Goal: Use online tool/utility: Utilize a website feature to perform a specific function

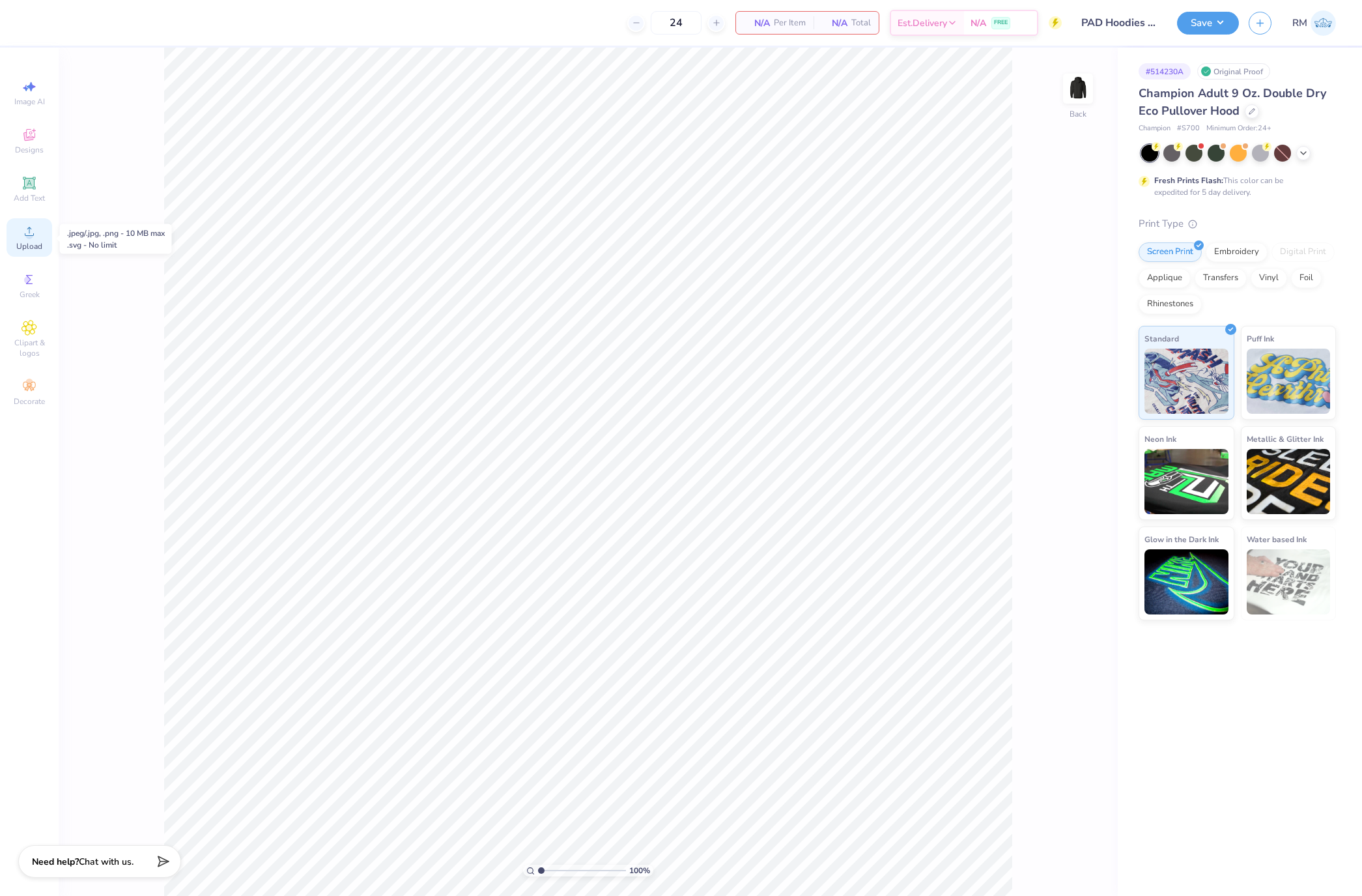
click at [30, 227] on icon at bounding box center [29, 231] width 16 height 16
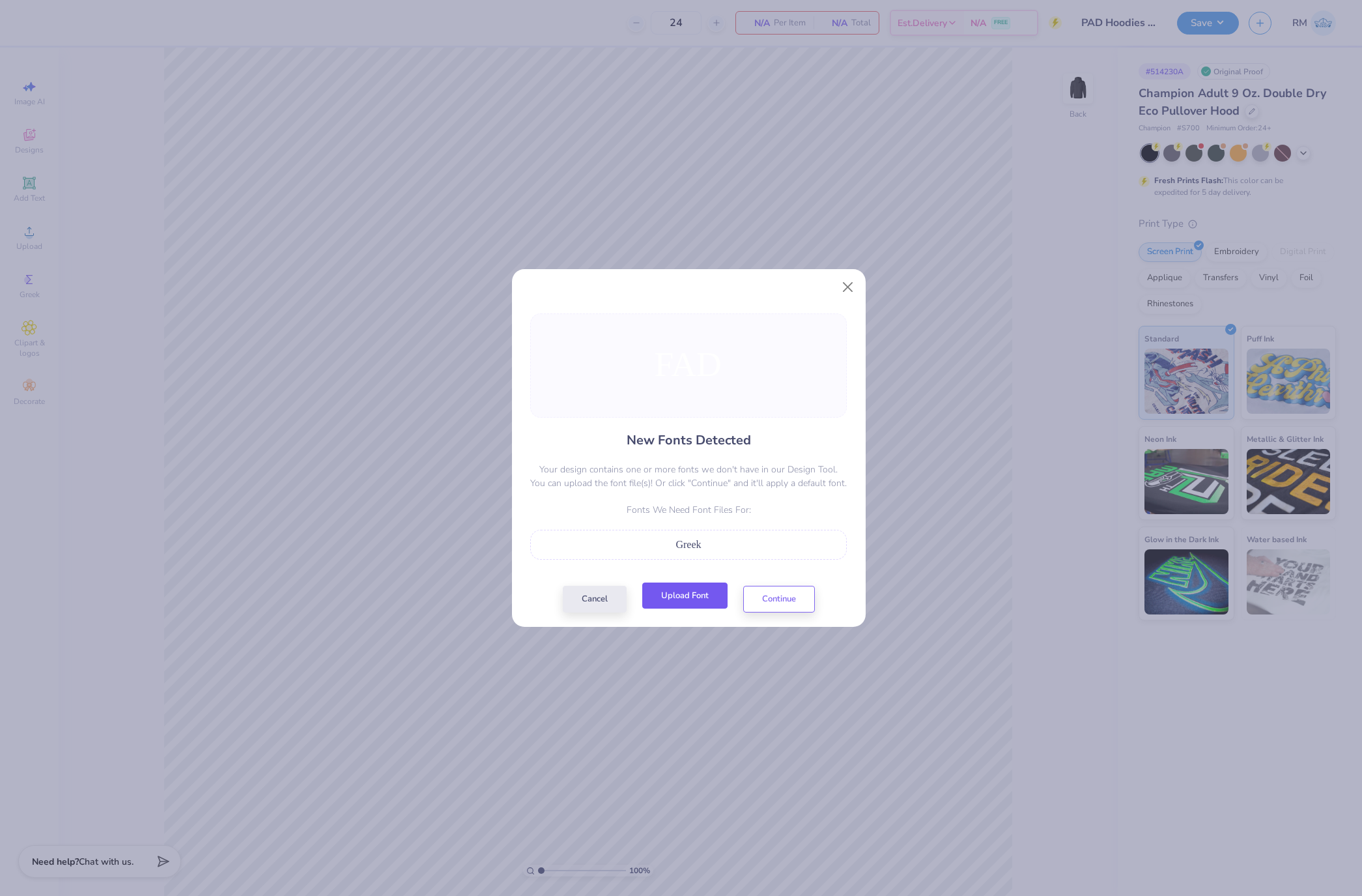
click at [691, 595] on button "Upload Font" at bounding box center [685, 595] width 85 height 27
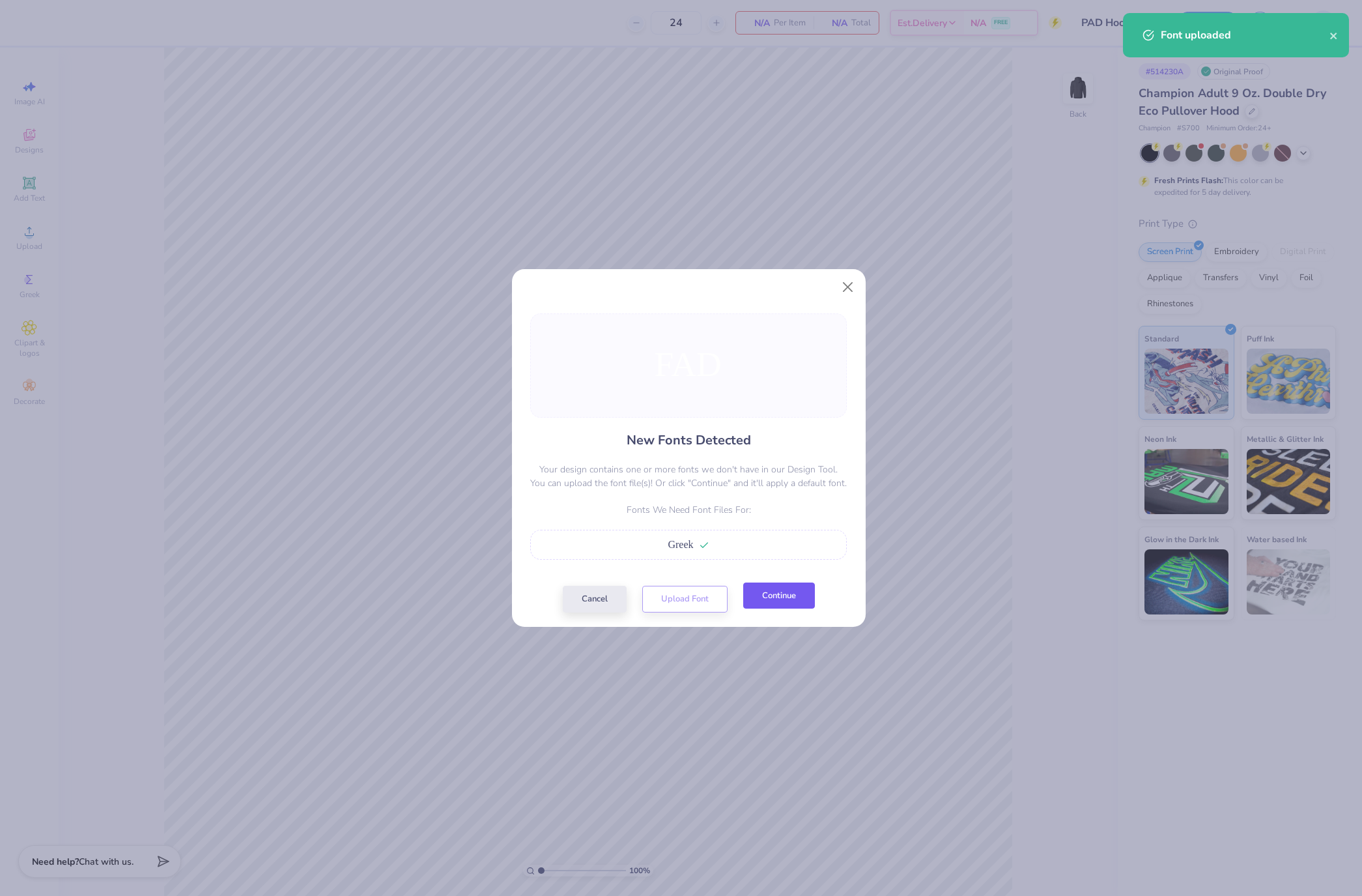
click at [789, 590] on button "Continue" at bounding box center [779, 595] width 72 height 27
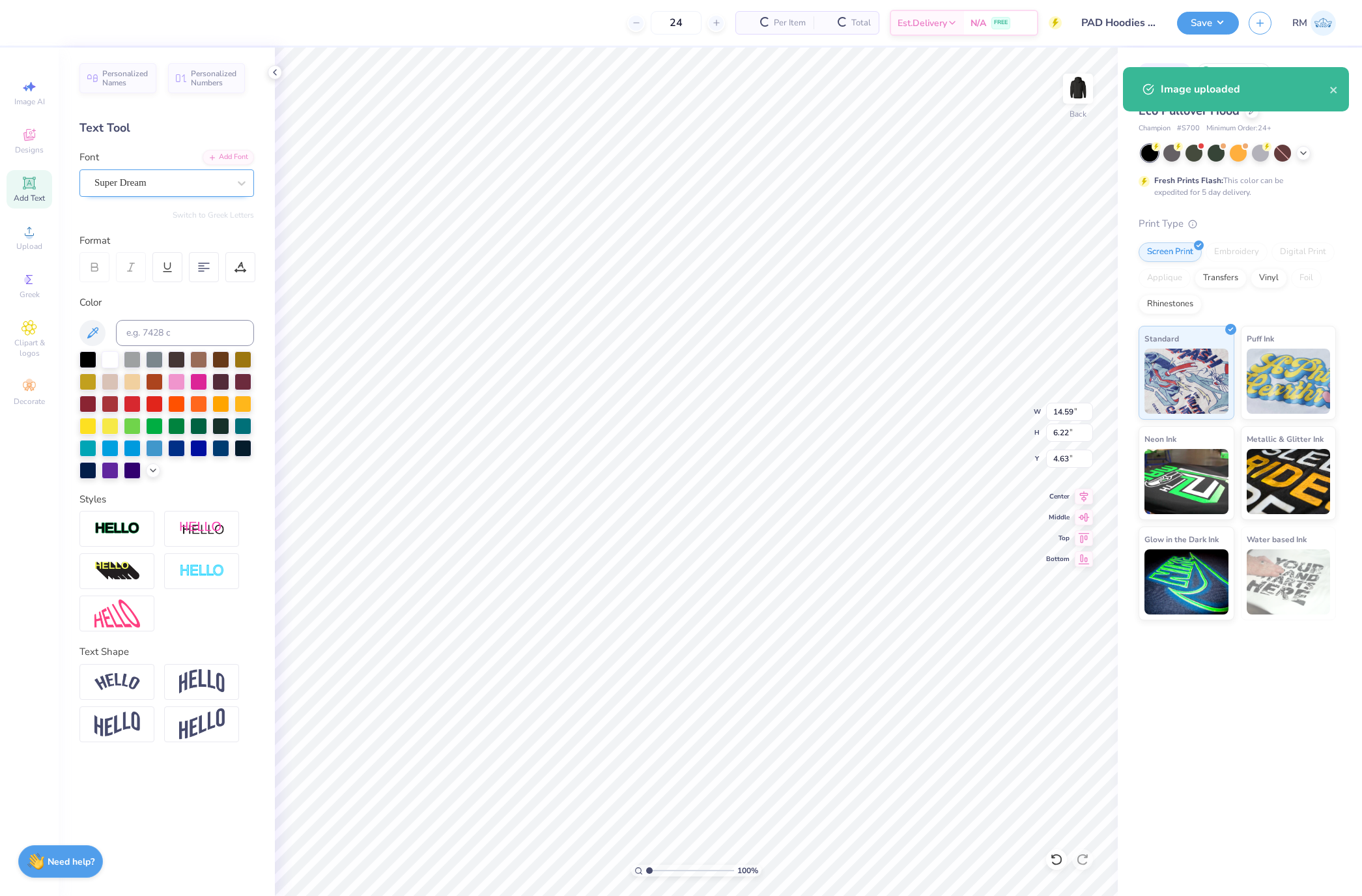
click at [195, 194] on div "Super Dream" at bounding box center [166, 183] width 175 height 28
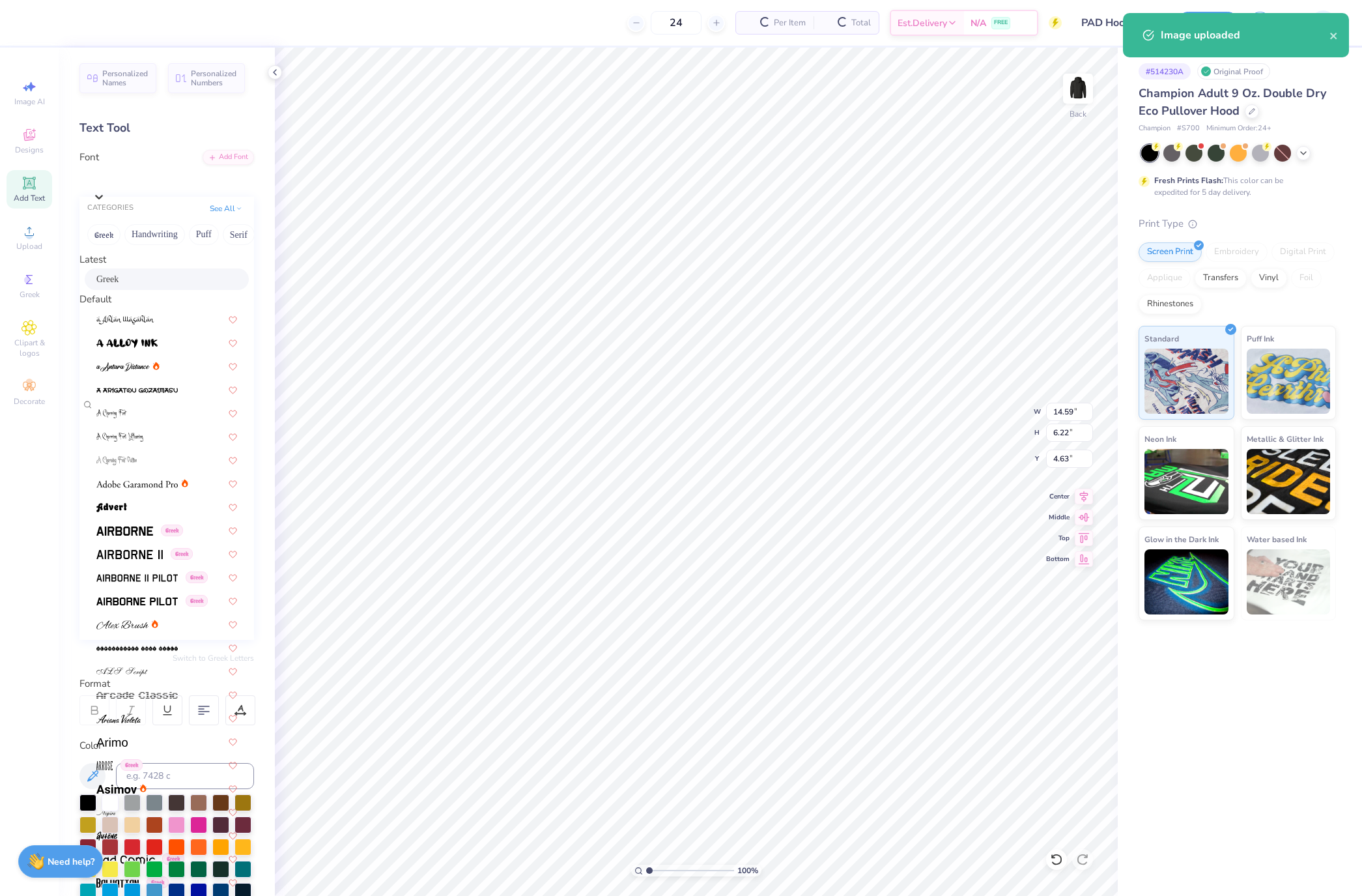
click at [191, 284] on div "Greek" at bounding box center [166, 279] width 140 height 13
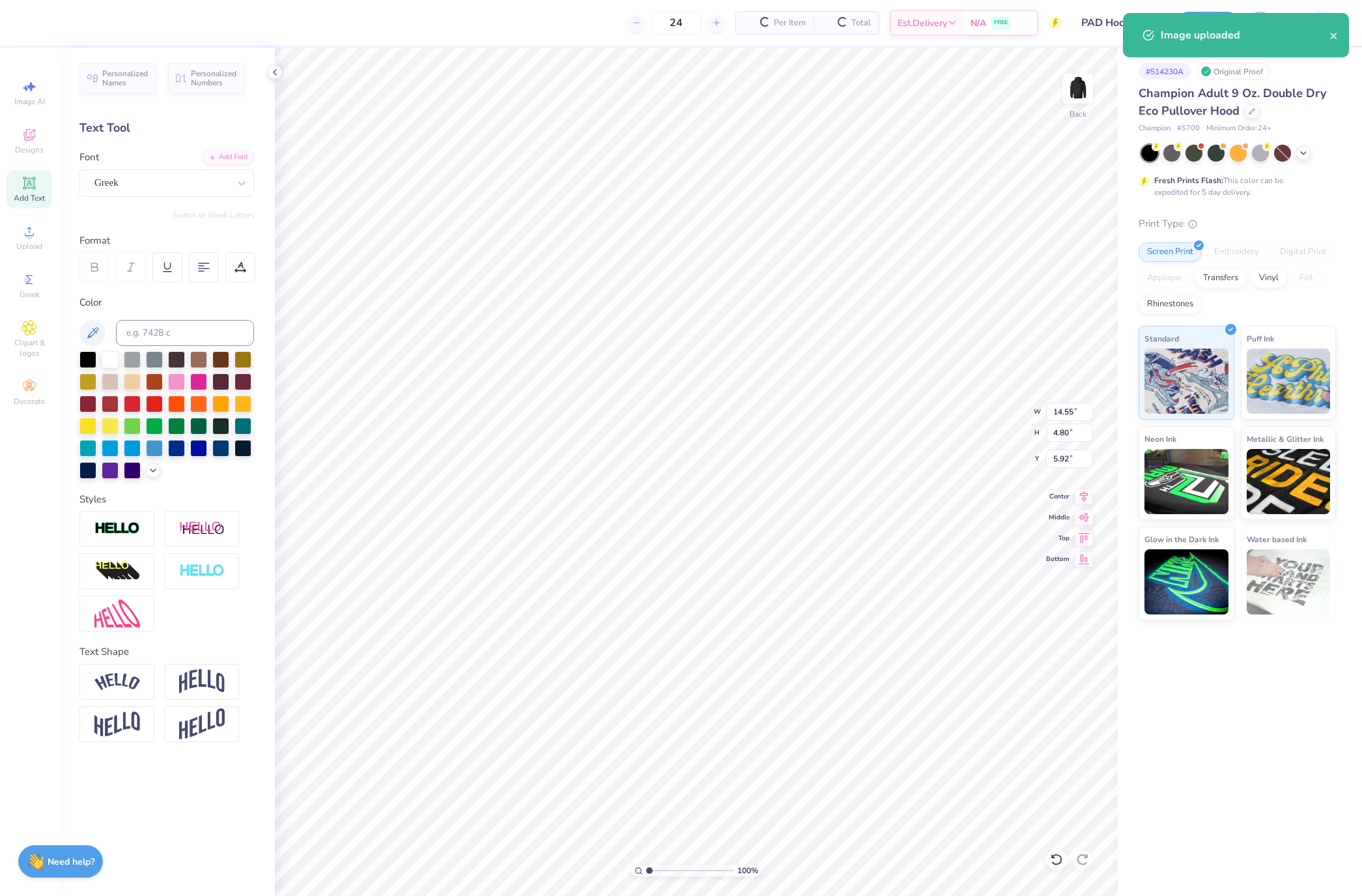
type input "14.55"
type input "4.80"
type input "5.92"
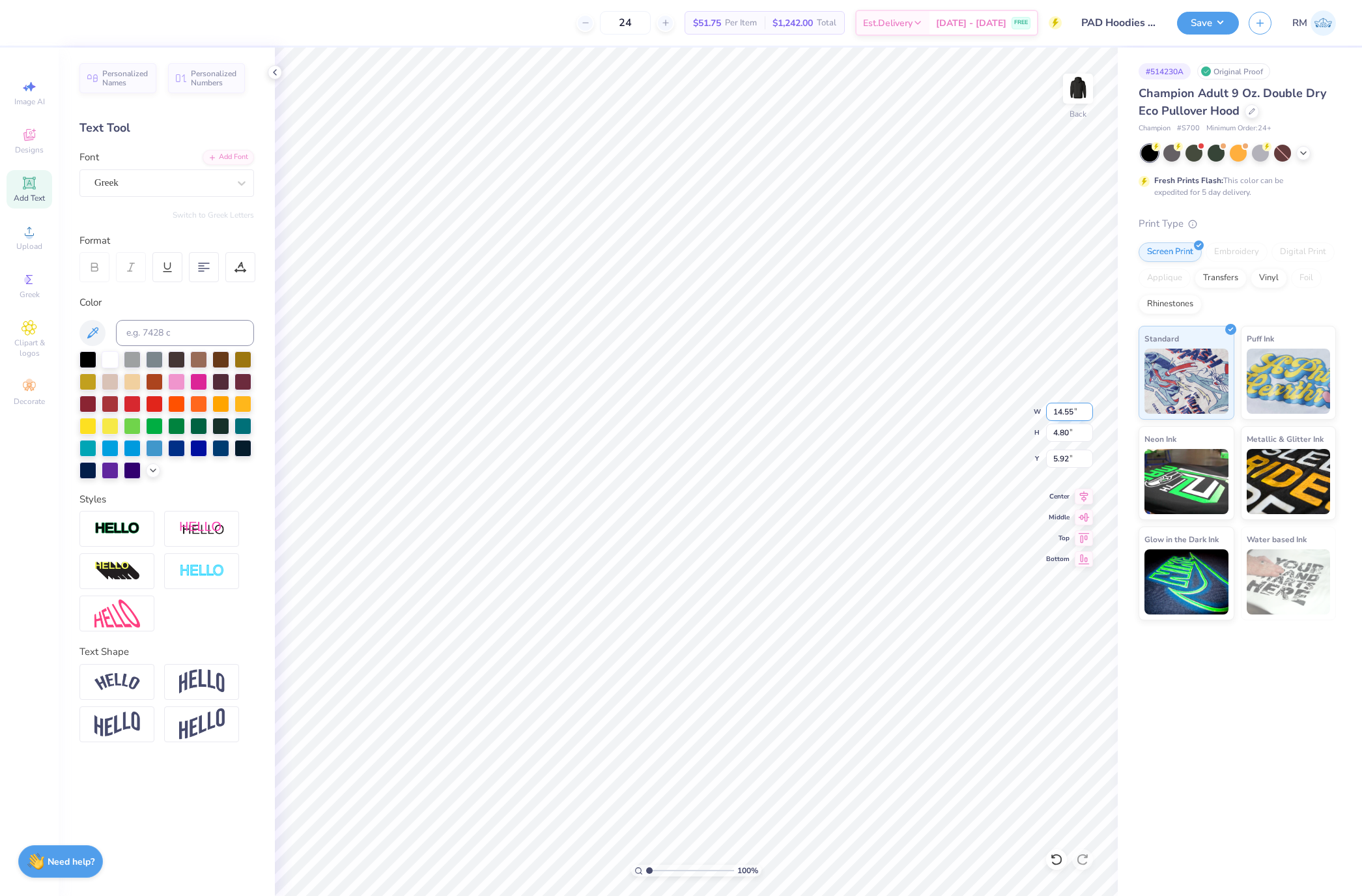
click at [1057, 409] on input "14.55" at bounding box center [1070, 412] width 47 height 18
type input "3.5"
type input "0.99"
type input "7.82"
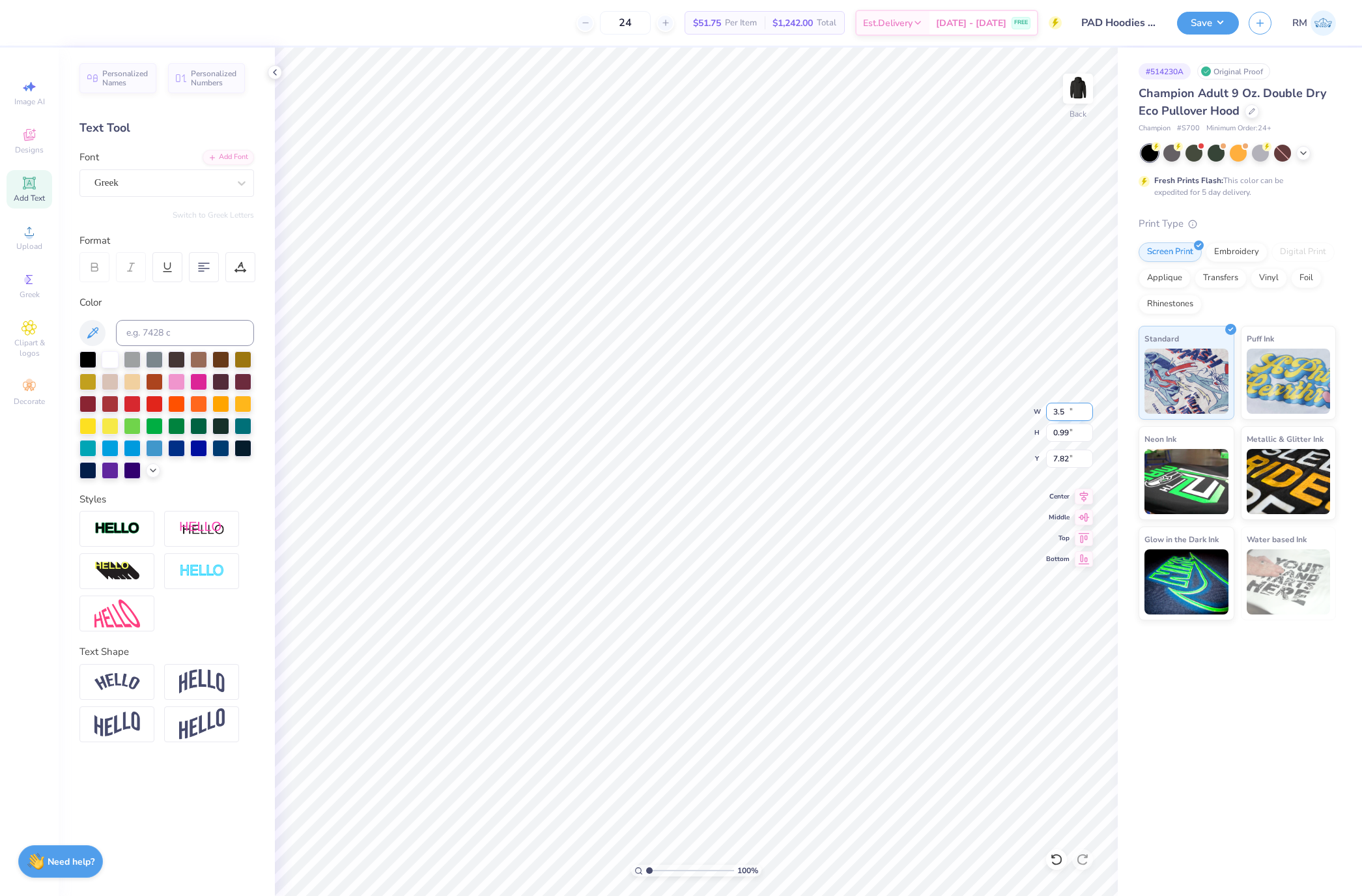
type input "3.50"
type input "1.15"
type input "7.74"
click at [1069, 461] on input "3.76" at bounding box center [1070, 458] width 47 height 18
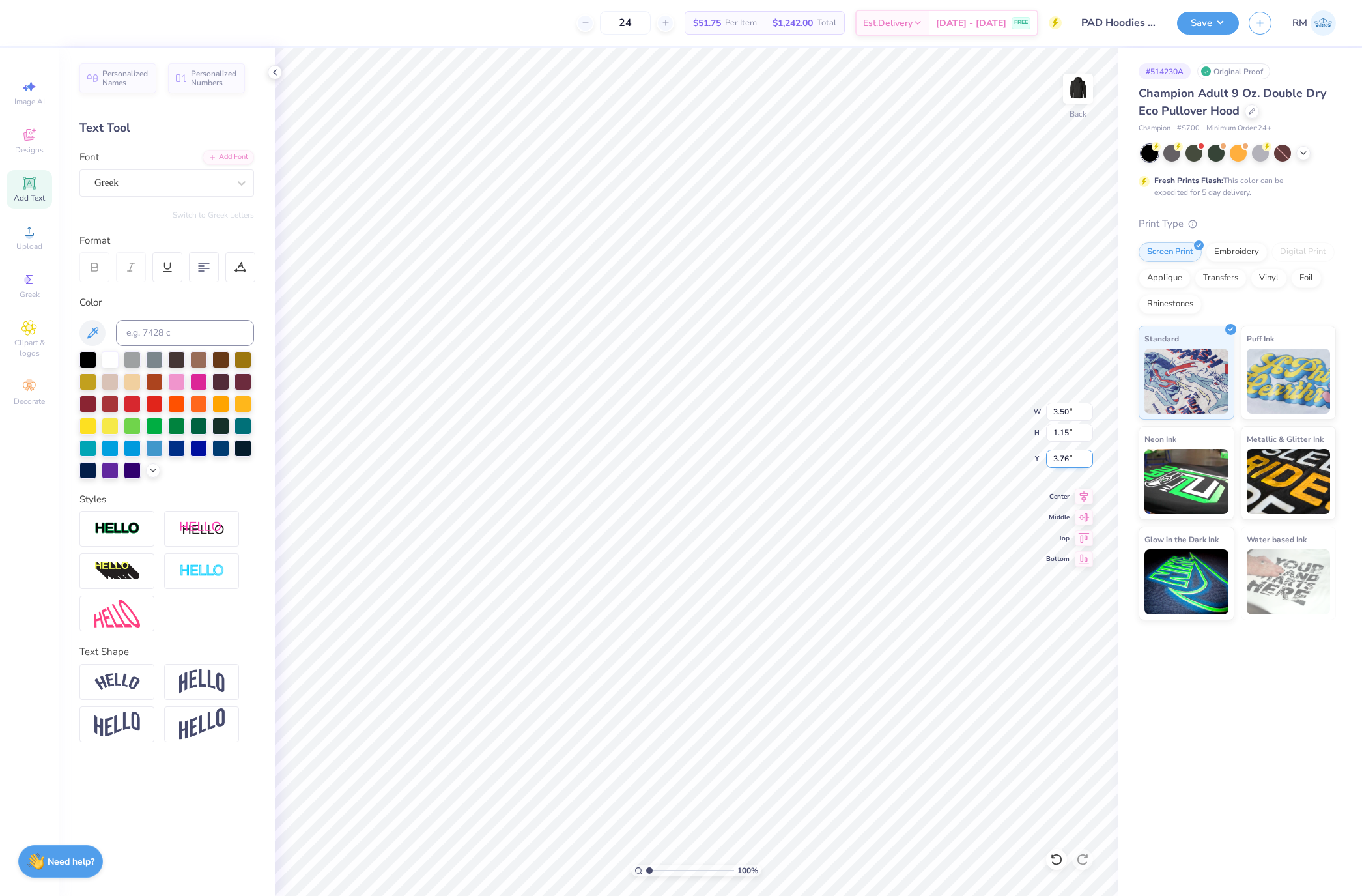
click at [1069, 461] on input "3.76" at bounding box center [1070, 458] width 47 height 18
type input "3.00"
click at [1085, 88] on img at bounding box center [1078, 89] width 52 height 52
click at [32, 235] on circle at bounding box center [28, 235] width 8 height 8
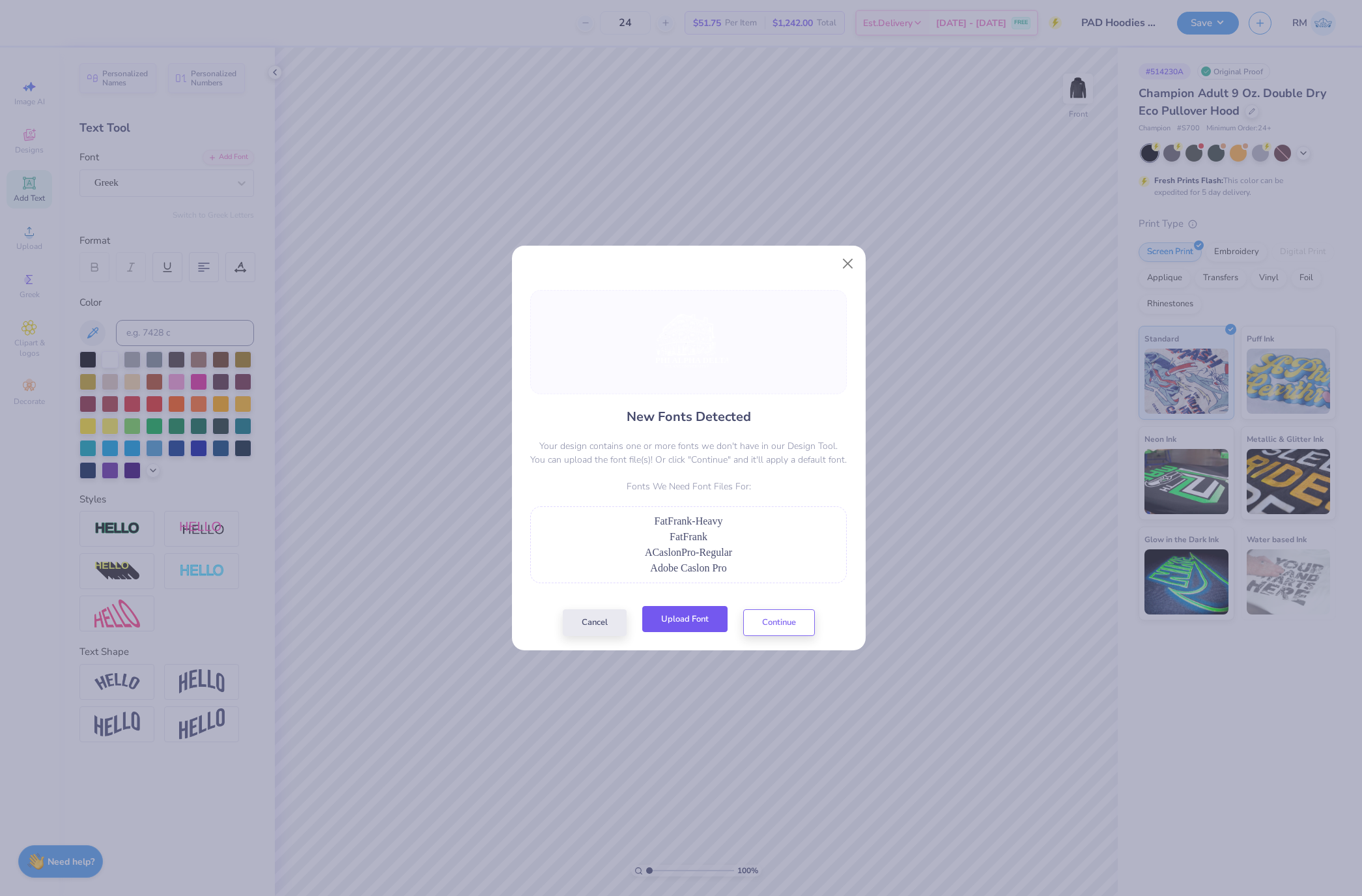
click at [688, 618] on button "Upload Font" at bounding box center [685, 619] width 85 height 27
click at [683, 627] on button "Upload Font" at bounding box center [685, 619] width 85 height 27
click at [852, 262] on button "Close" at bounding box center [848, 264] width 25 height 25
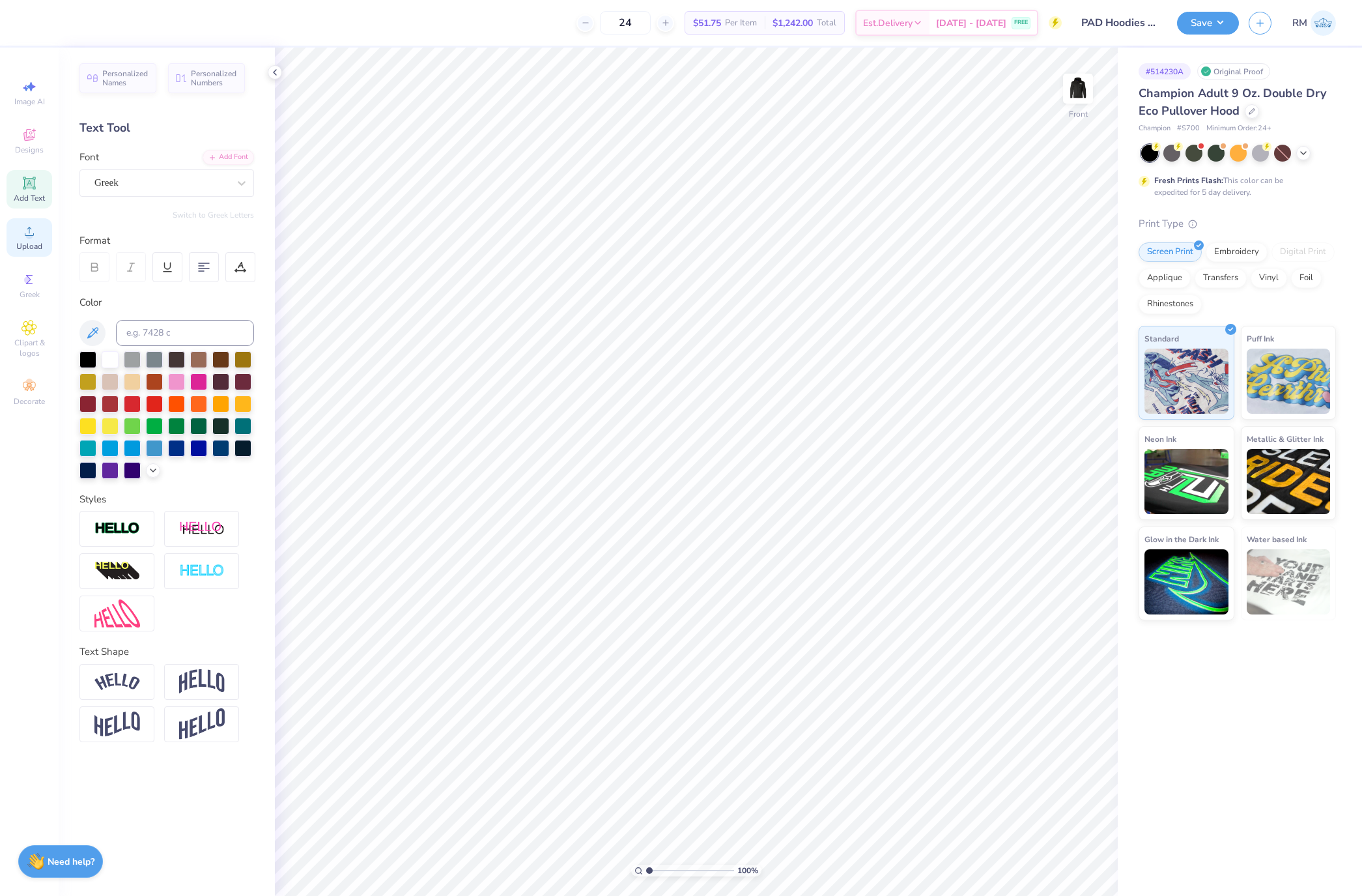
click at [39, 240] on div "Upload" at bounding box center [29, 237] width 46 height 38
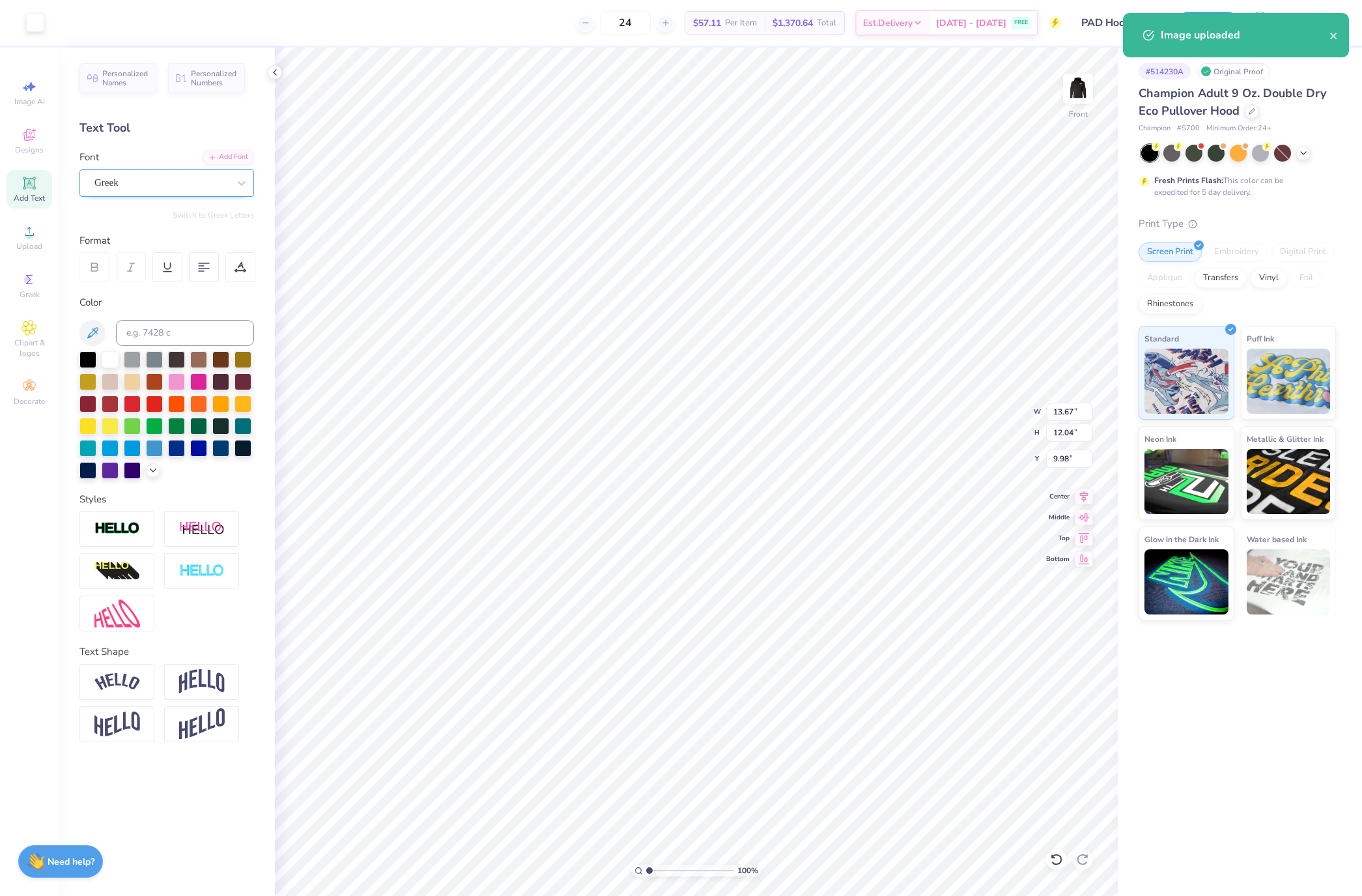
click at [165, 194] on div "Greek" at bounding box center [166, 183] width 175 height 28
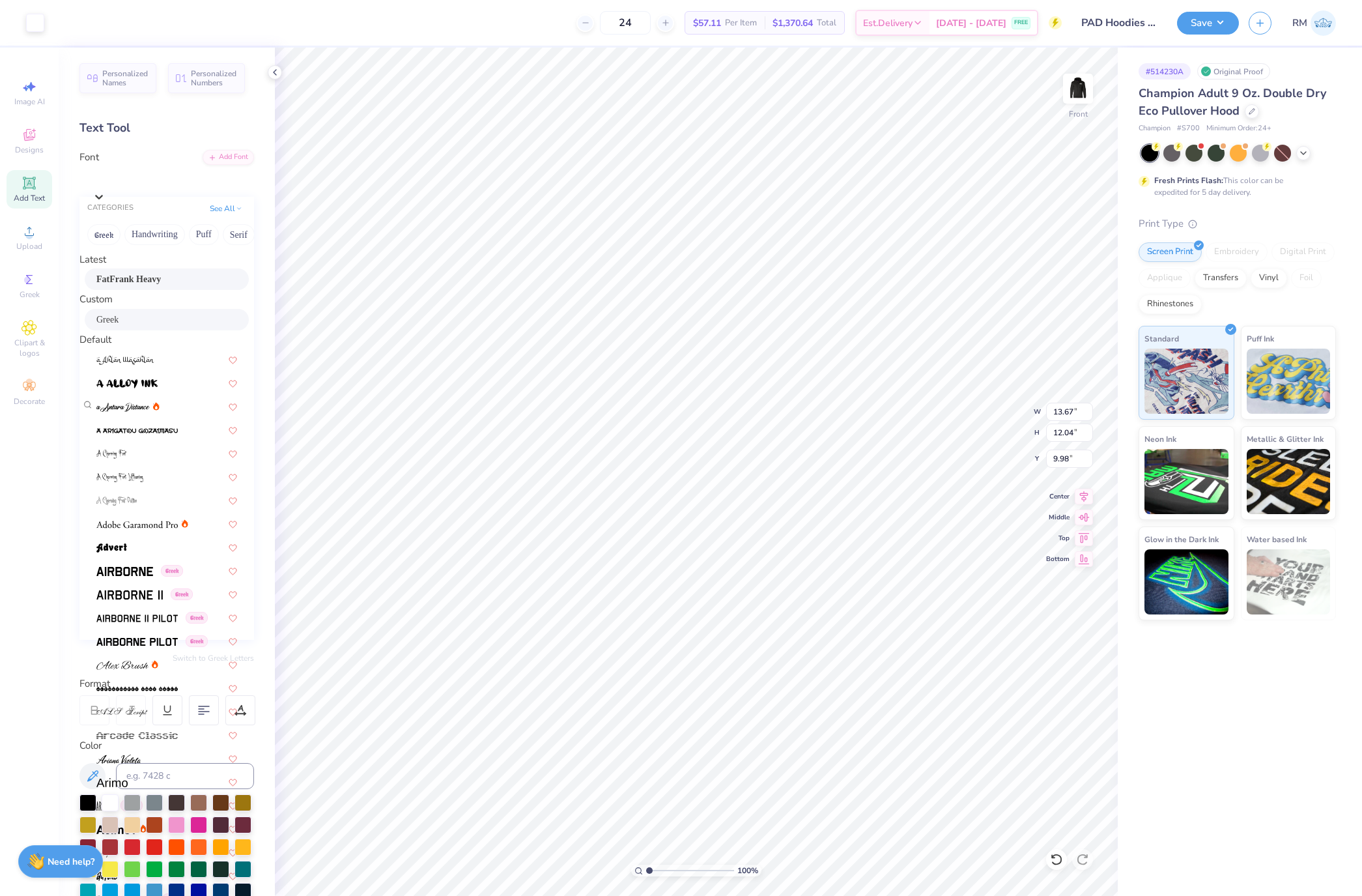
click at [149, 286] on span "FatFrank Heavy" at bounding box center [128, 279] width 64 height 13
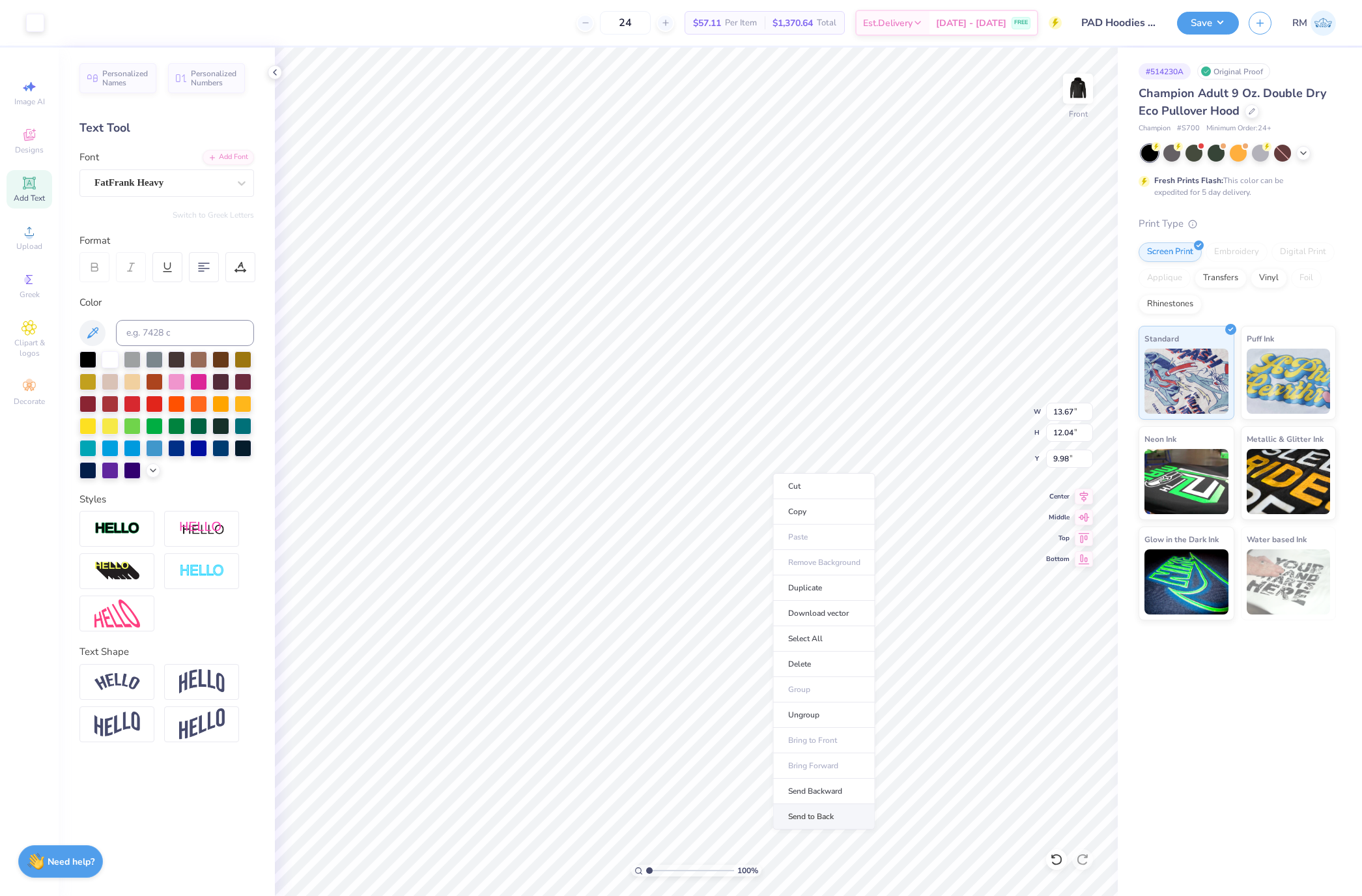
click at [837, 823] on li "Send to Back" at bounding box center [824, 817] width 102 height 25
click at [194, 188] on div "Super Dream" at bounding box center [162, 183] width 137 height 20
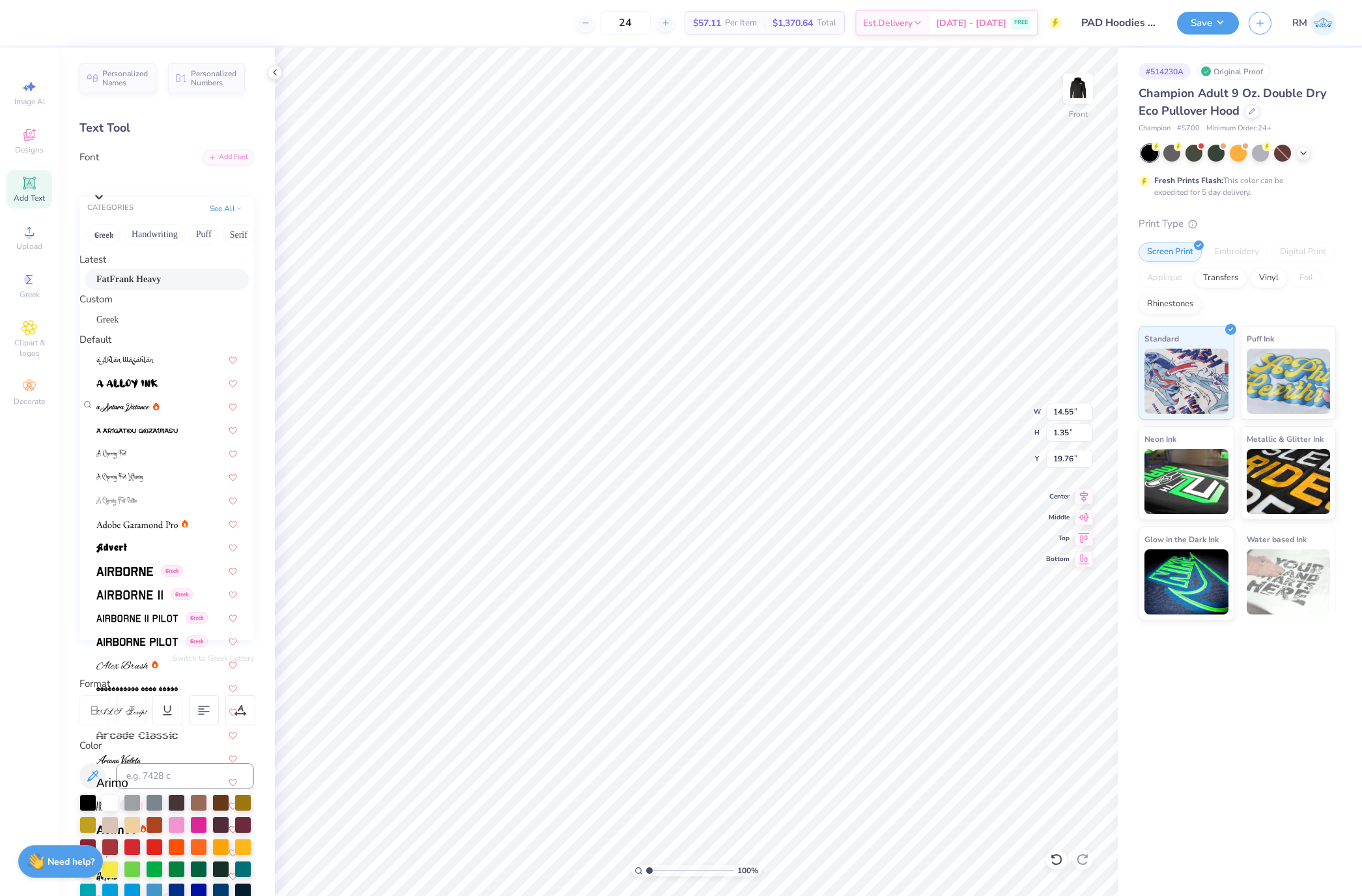
click at [170, 286] on div "FatFrank Heavy" at bounding box center [166, 279] width 140 height 13
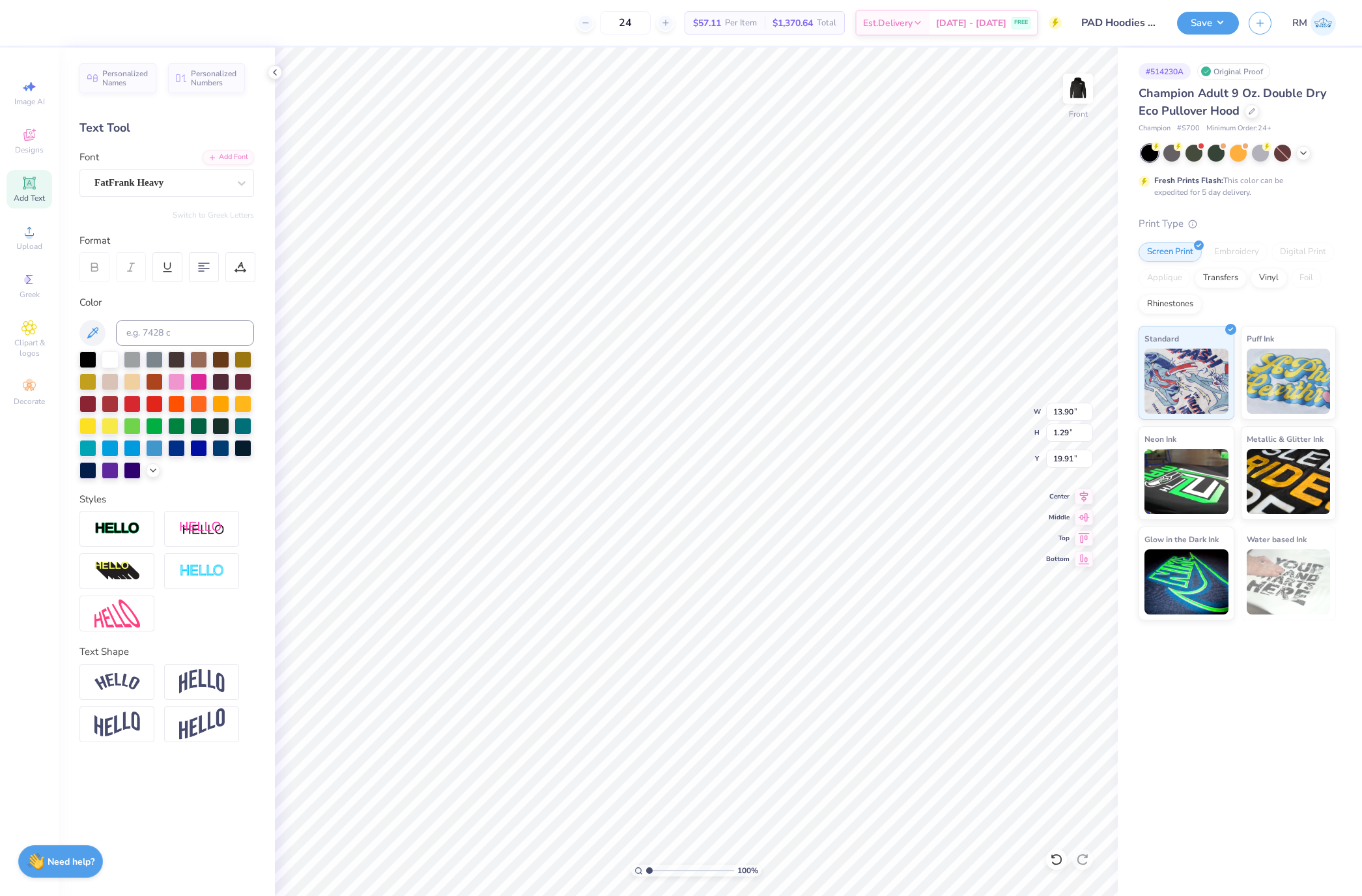
type input "13.90"
type input "1.29"
type input "19.91"
click at [1061, 417] on input "13.67" at bounding box center [1070, 412] width 47 height 18
click at [1086, 501] on icon at bounding box center [1084, 494] width 18 height 16
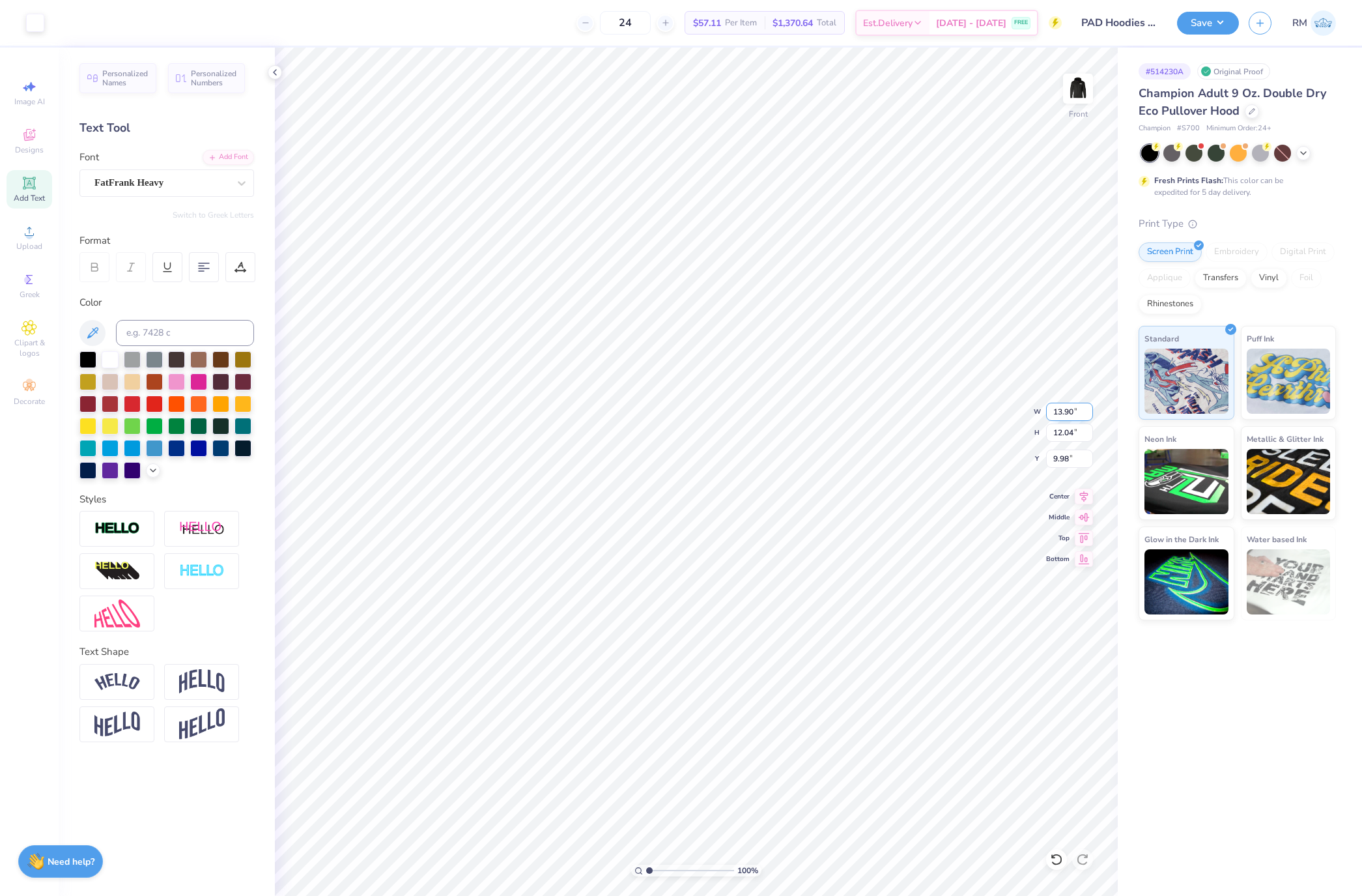
click at [1070, 405] on input "13.90" at bounding box center [1070, 412] width 47 height 18
type input "12.50"
type input "10.83"
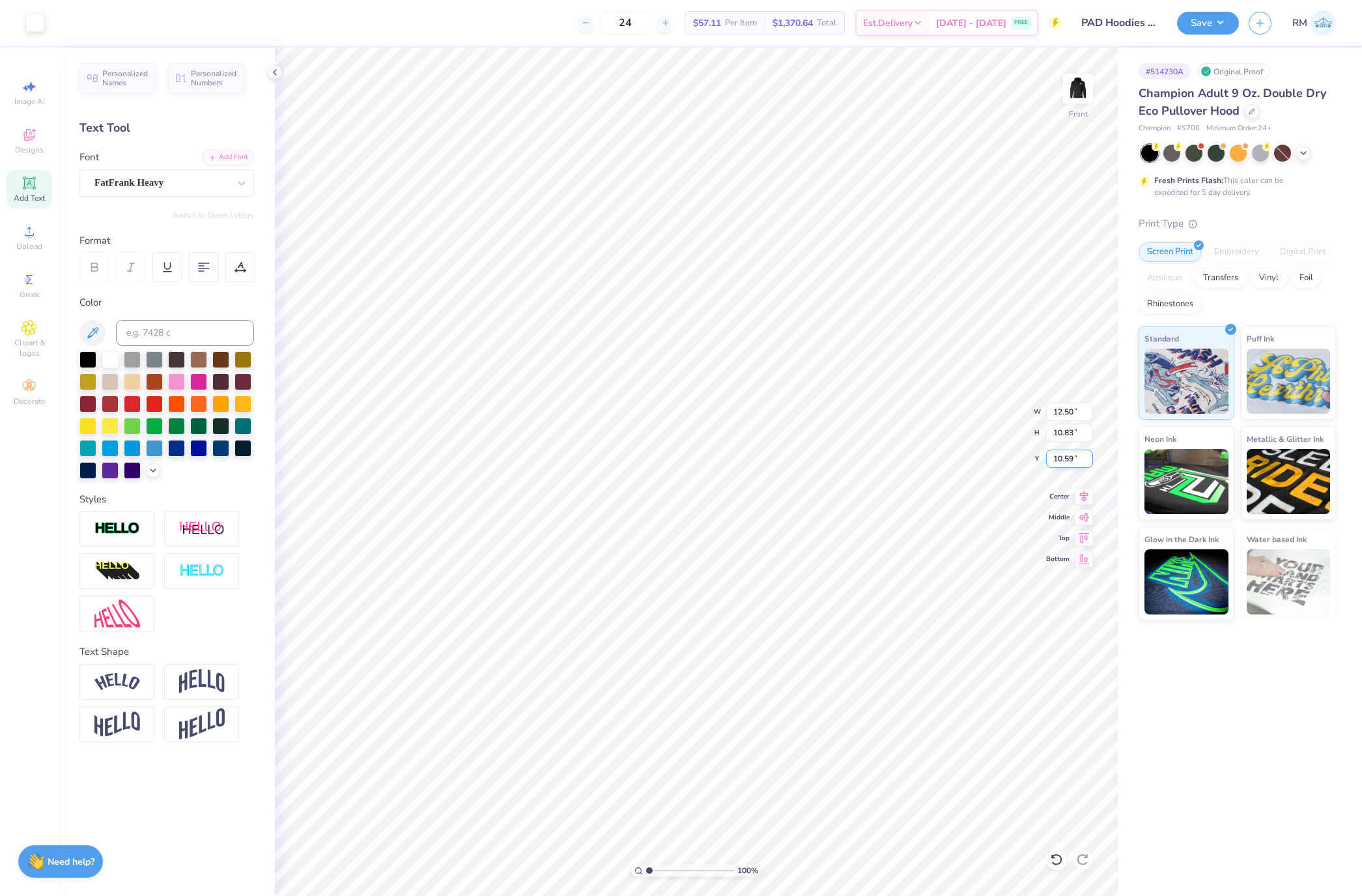
click at [1062, 459] on input "10.59" at bounding box center [1070, 458] width 47 height 18
type input "6.00"
click at [1091, 499] on icon at bounding box center [1084, 494] width 18 height 16
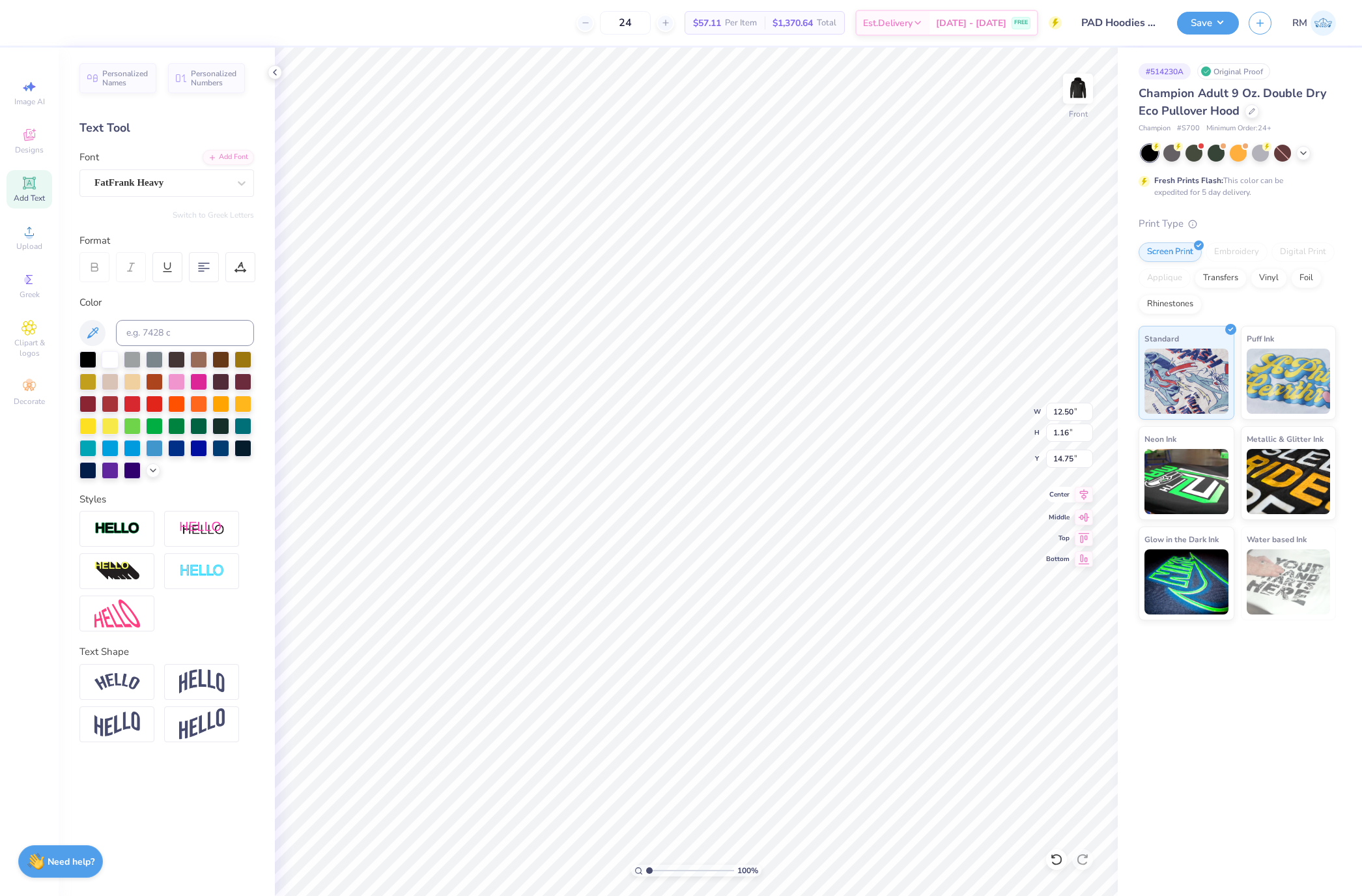
click at [1081, 499] on icon at bounding box center [1084, 494] width 18 height 16
click at [1197, 19] on button "Save" at bounding box center [1208, 21] width 62 height 23
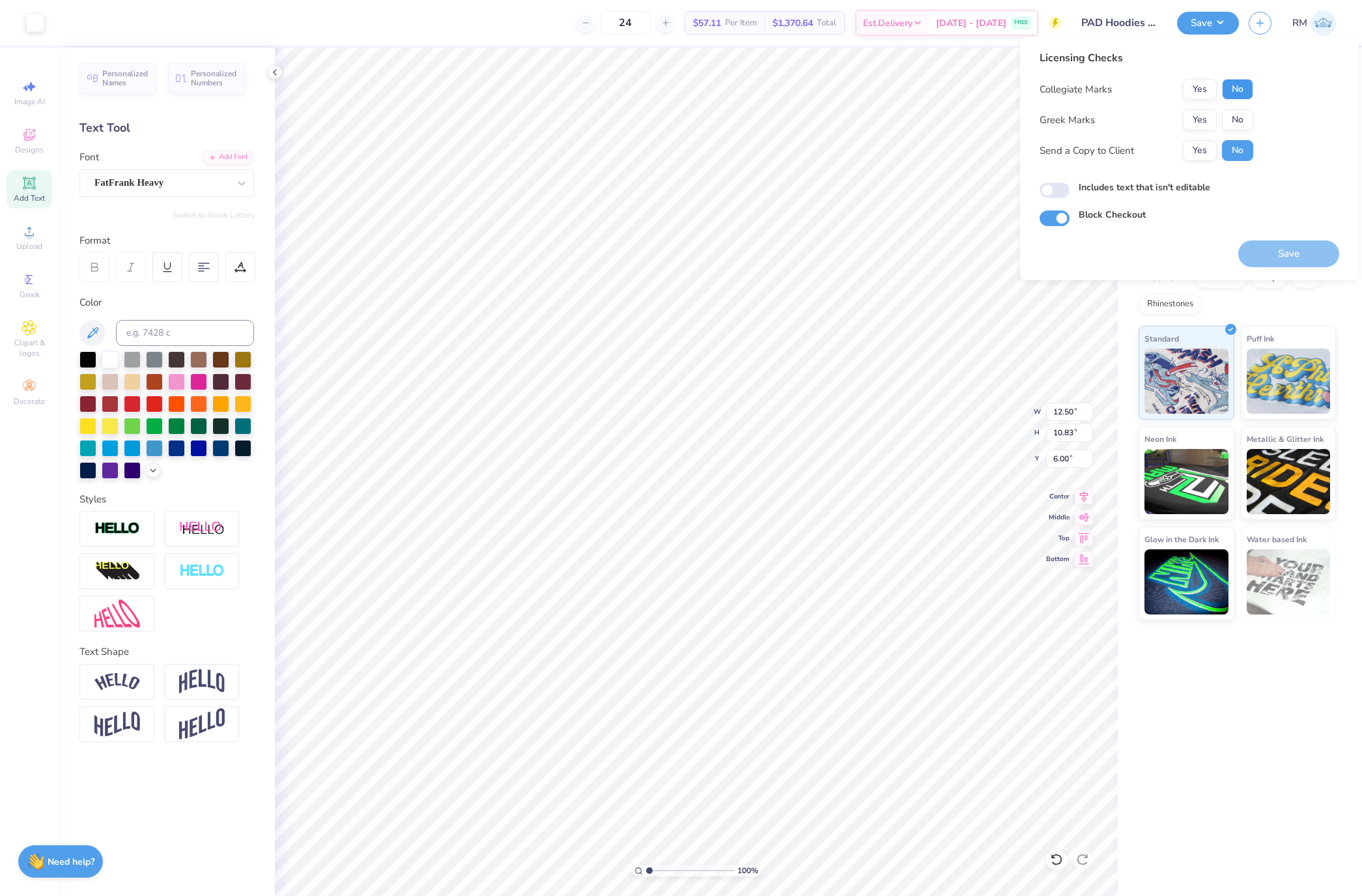
click at [1230, 90] on button "No" at bounding box center [1237, 89] width 31 height 21
click at [1200, 92] on button "Yes" at bounding box center [1200, 89] width 34 height 21
click at [1192, 123] on button "Yes" at bounding box center [1200, 119] width 34 height 21
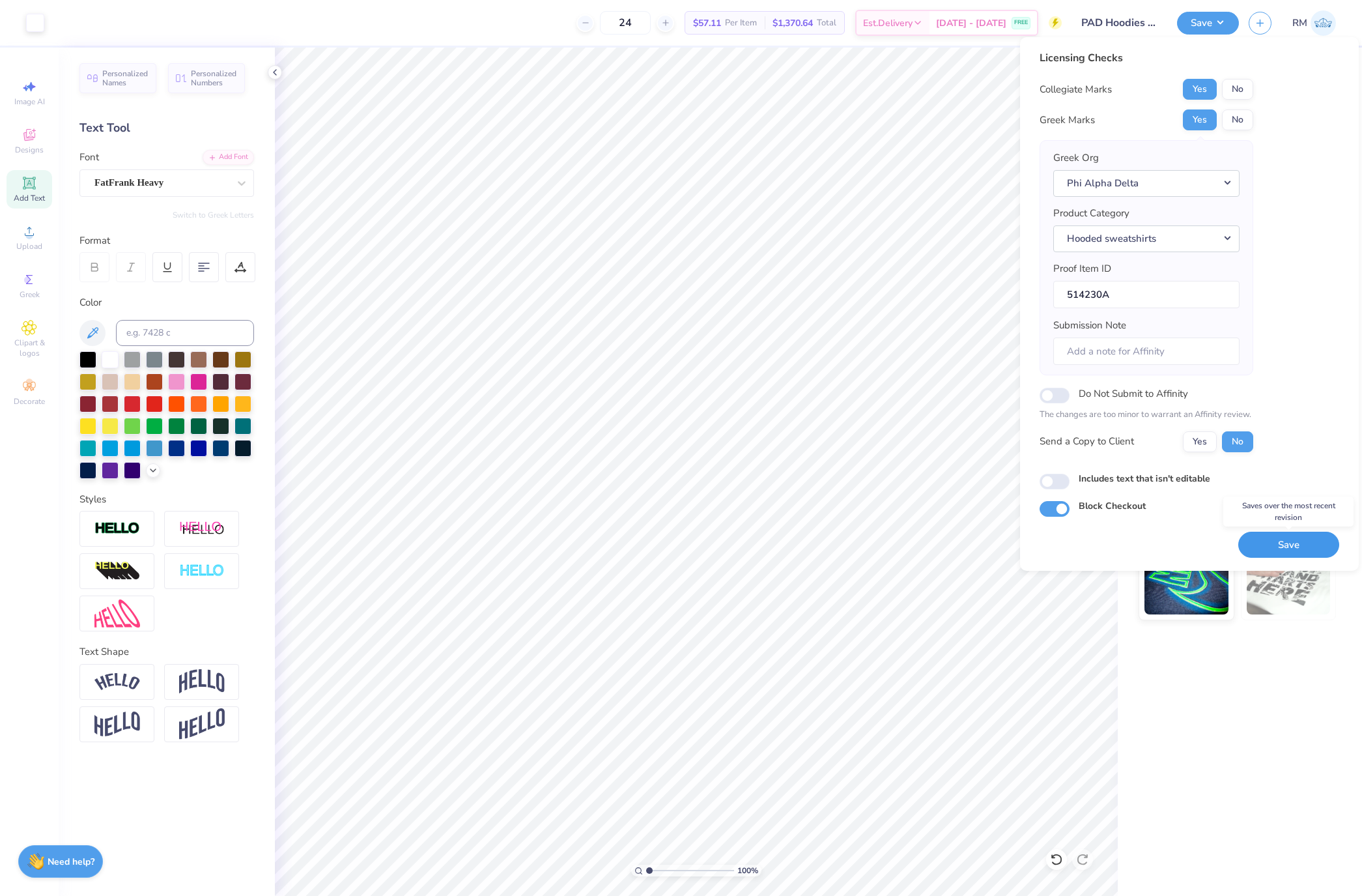
click at [1296, 553] on button "Save" at bounding box center [1289, 545] width 101 height 27
